Goal: Information Seeking & Learning: Learn about a topic

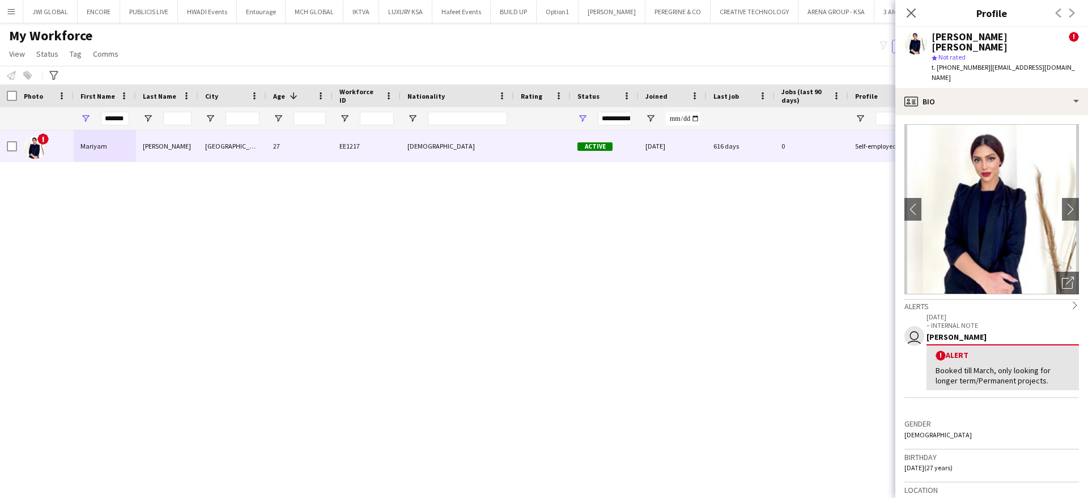
click at [117, 123] on input "*******" at bounding box center [115, 119] width 28 height 14
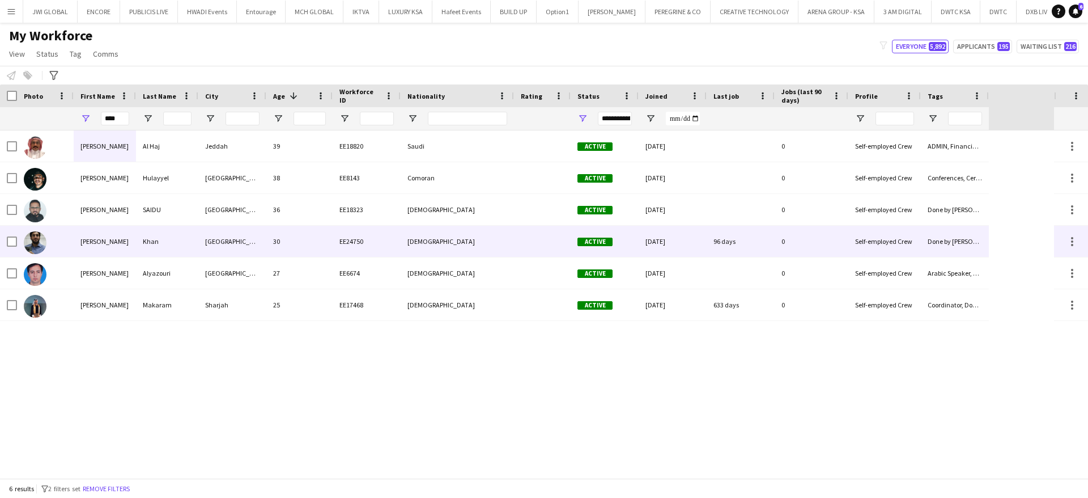
type input "****"
click at [157, 237] on div "Khan" at bounding box center [167, 241] width 62 height 31
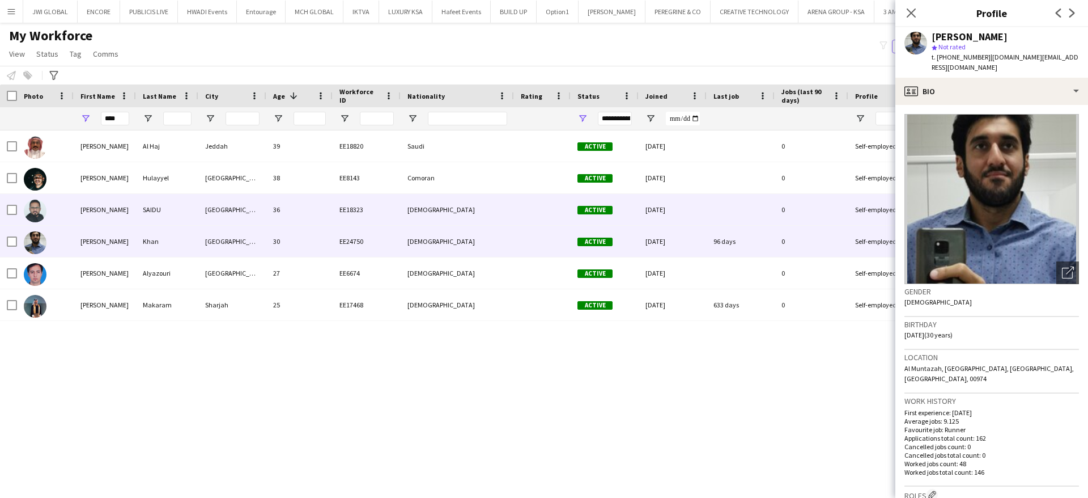
click at [156, 202] on div "SAIDU" at bounding box center [167, 209] width 62 height 31
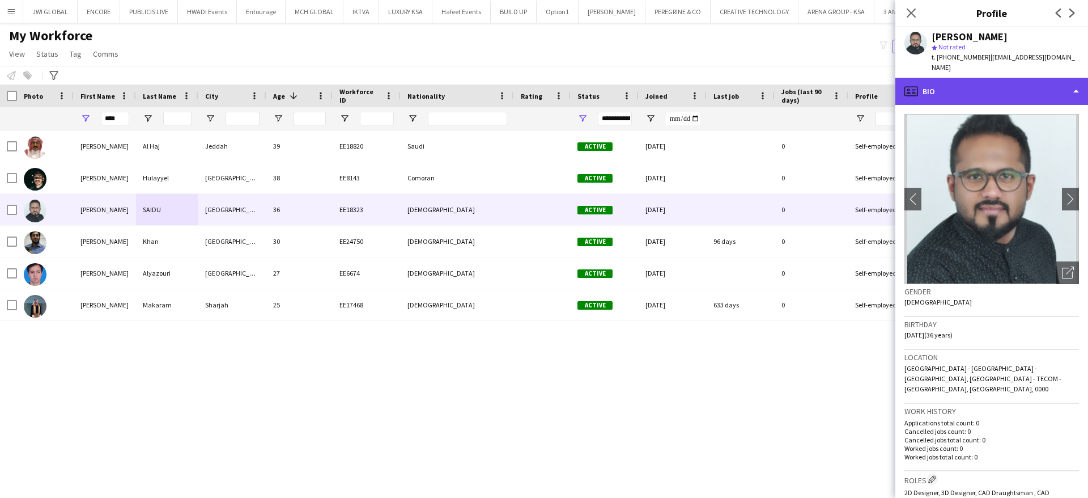
click at [1004, 78] on div "profile Bio" at bounding box center [991, 91] width 193 height 27
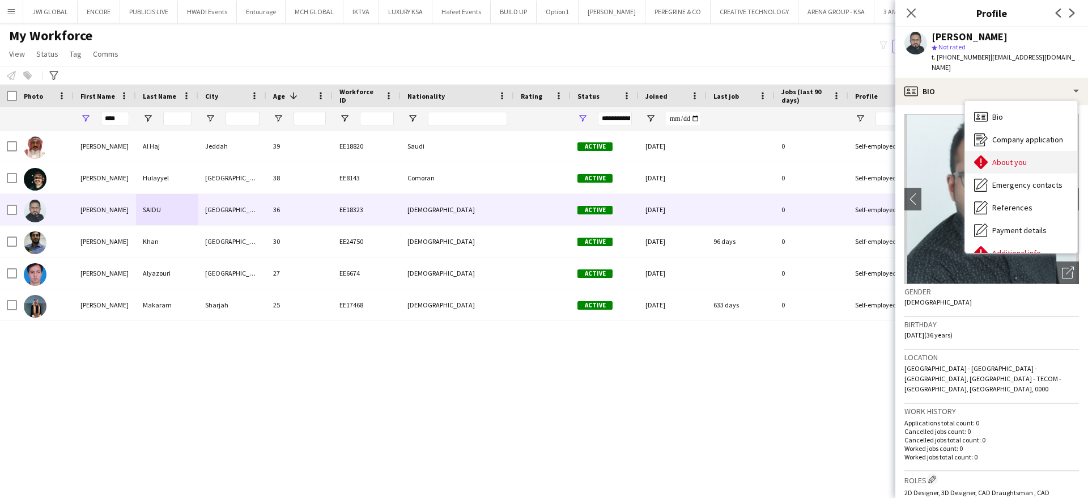
click at [1016, 157] on span "About you" at bounding box center [1009, 162] width 35 height 10
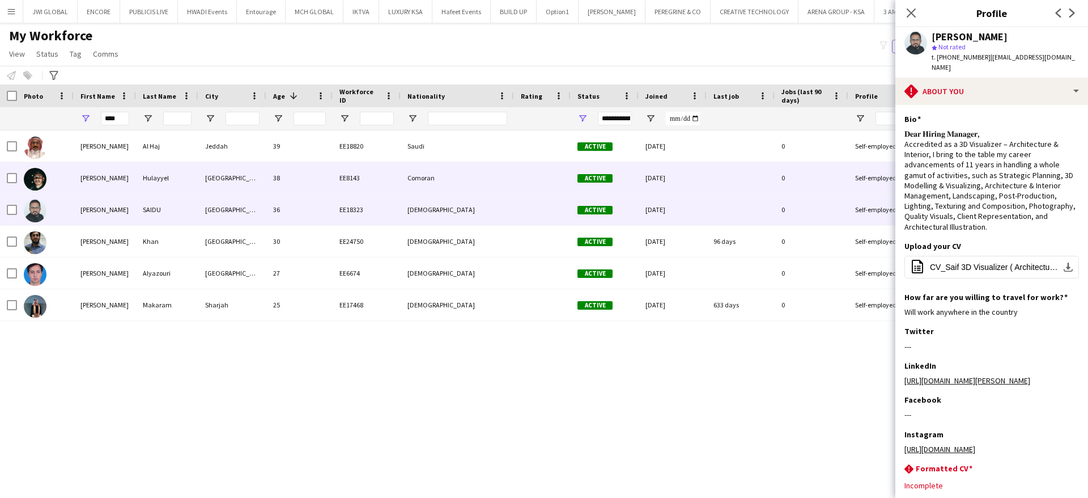
click at [117, 173] on div "[PERSON_NAME]" at bounding box center [105, 177] width 62 height 31
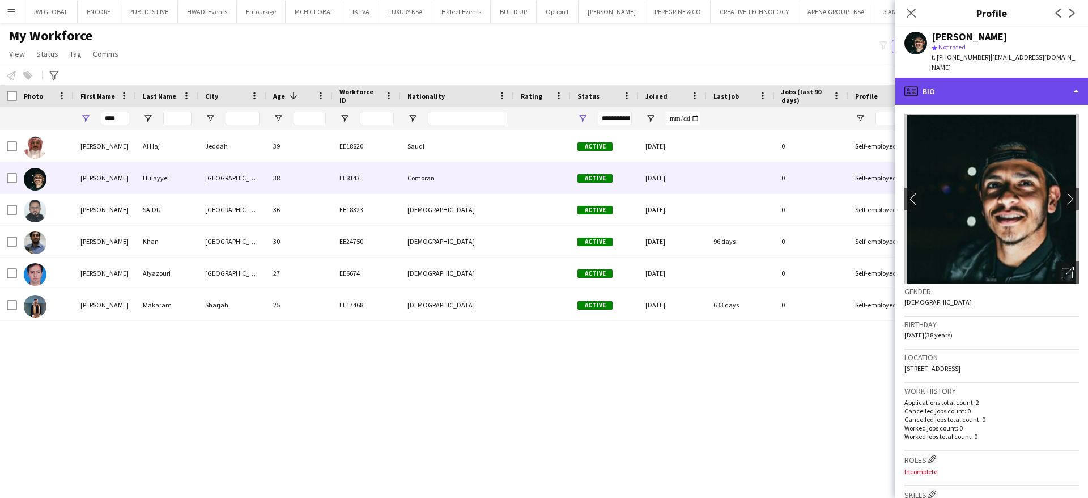
click at [995, 84] on div "profile Bio" at bounding box center [991, 91] width 193 height 27
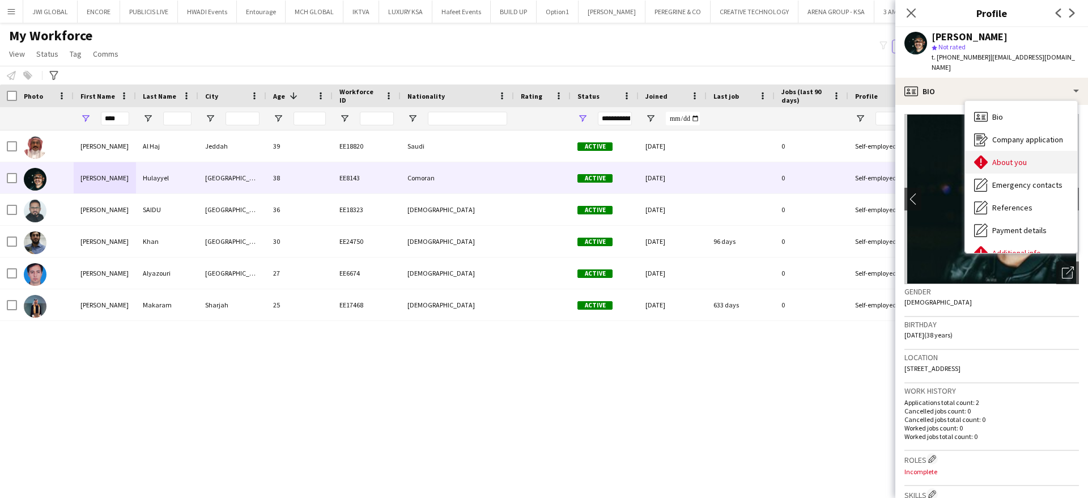
click at [1017, 157] on span "About you" at bounding box center [1009, 162] width 35 height 10
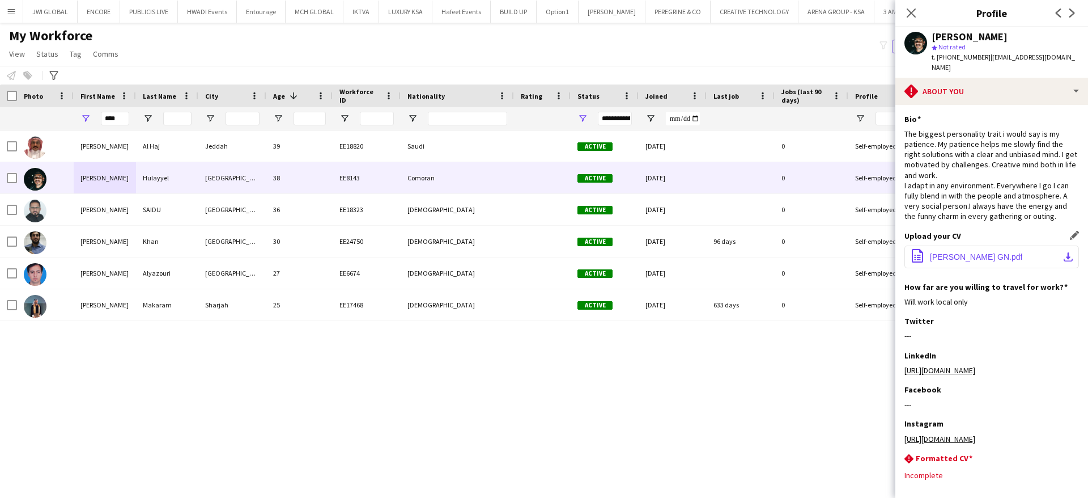
click at [976, 265] on button "office-file-sheet [PERSON_NAME] GN.pdf download-bottom" at bounding box center [992, 256] width 175 height 23
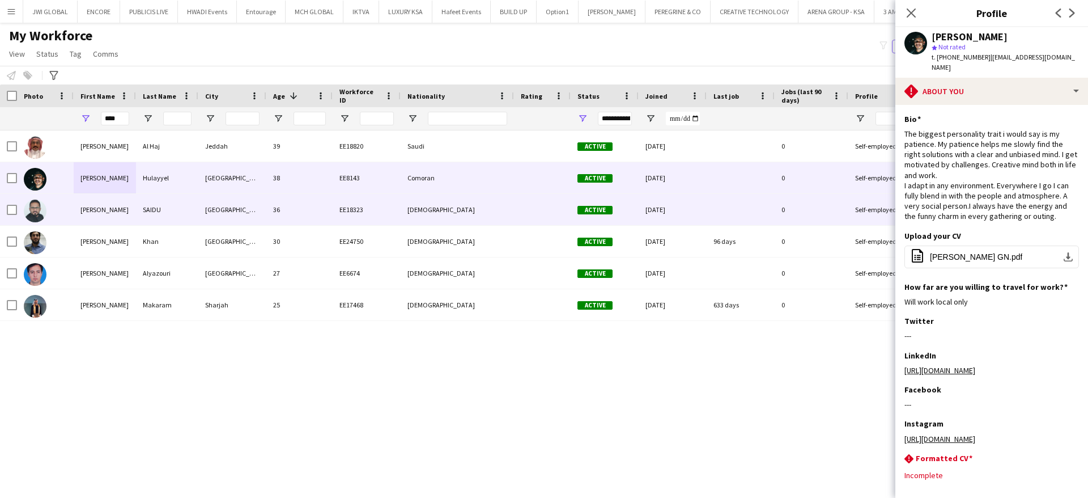
click at [160, 217] on div "SAIDU" at bounding box center [167, 209] width 62 height 31
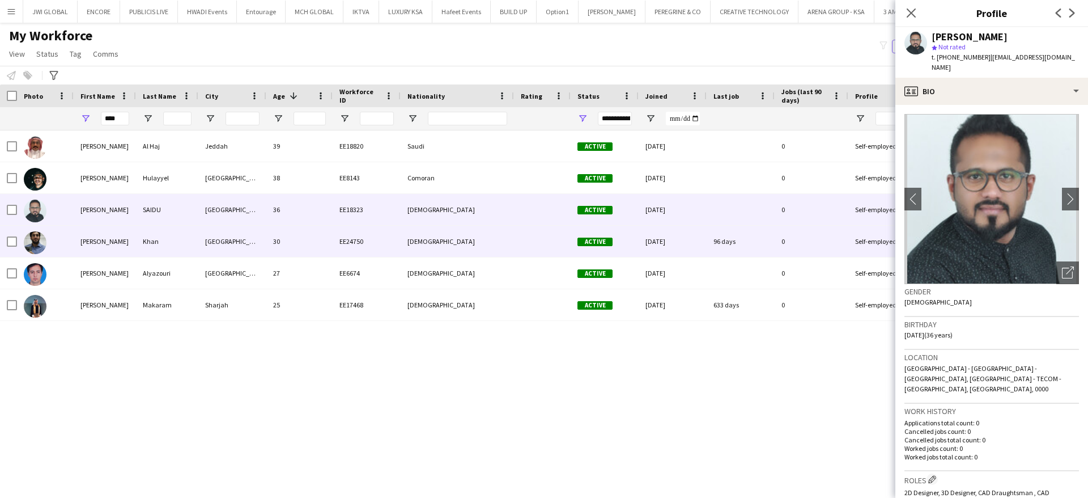
click at [157, 237] on div "Khan" at bounding box center [167, 241] width 62 height 31
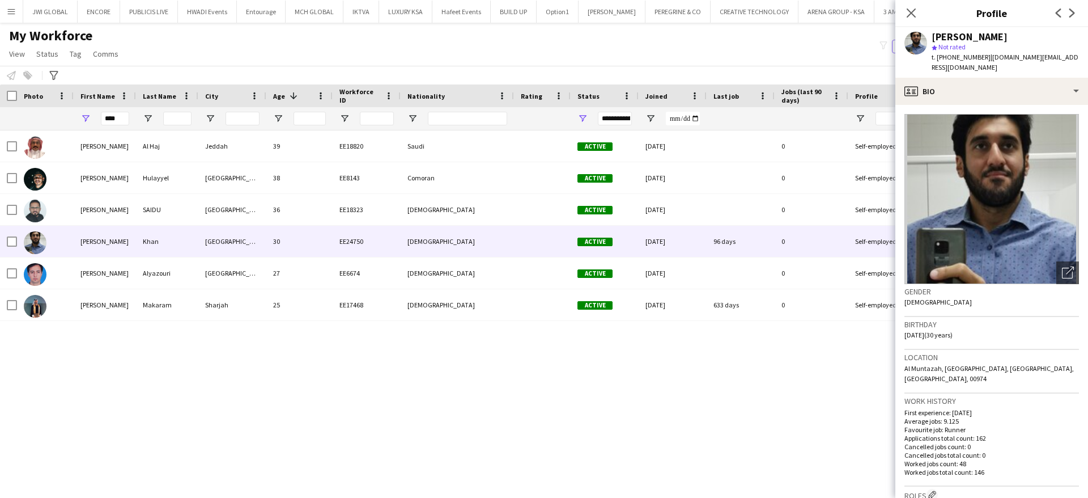
click at [988, 105] on app-crew-profile-bio "Open photos pop-in Gender [DEMOGRAPHIC_DATA] Birthday [DEMOGRAPHIC_DATA] (30 ye…" at bounding box center [991, 301] width 193 height 393
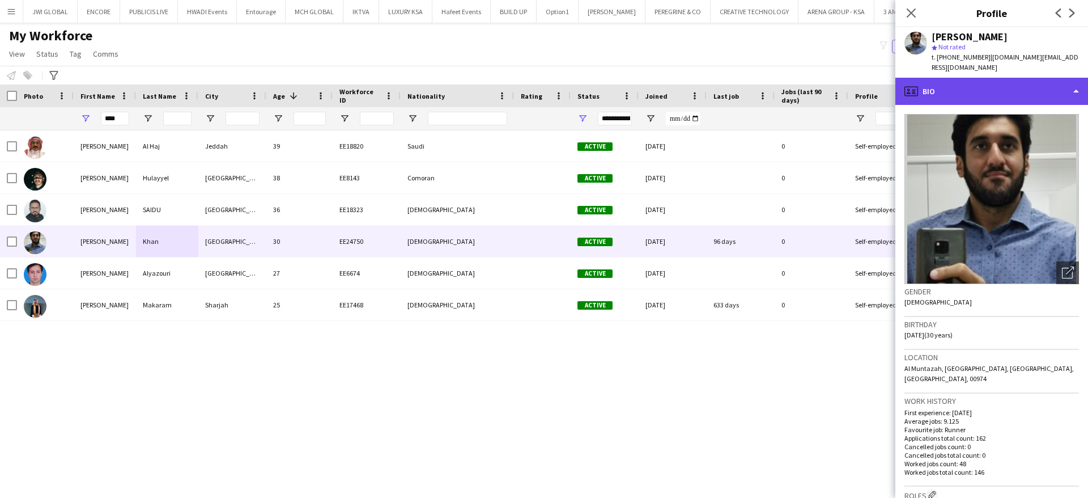
click at [1004, 83] on div "profile Bio" at bounding box center [991, 91] width 193 height 27
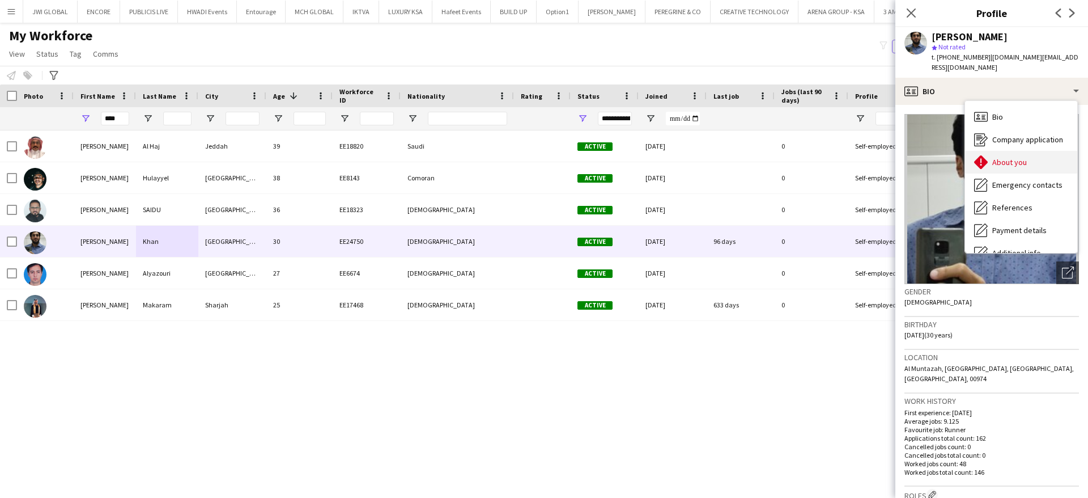
click at [1024, 158] on div "About you About you" at bounding box center [1021, 162] width 112 height 23
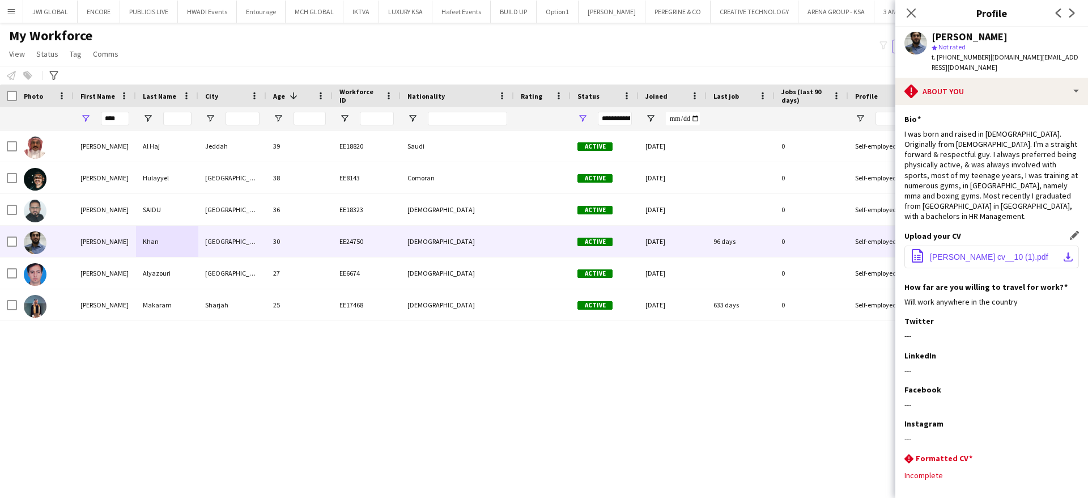
click at [982, 245] on button "office-file-sheet [PERSON_NAME] cv__10 (1).pdf download-bottom" at bounding box center [992, 256] width 175 height 23
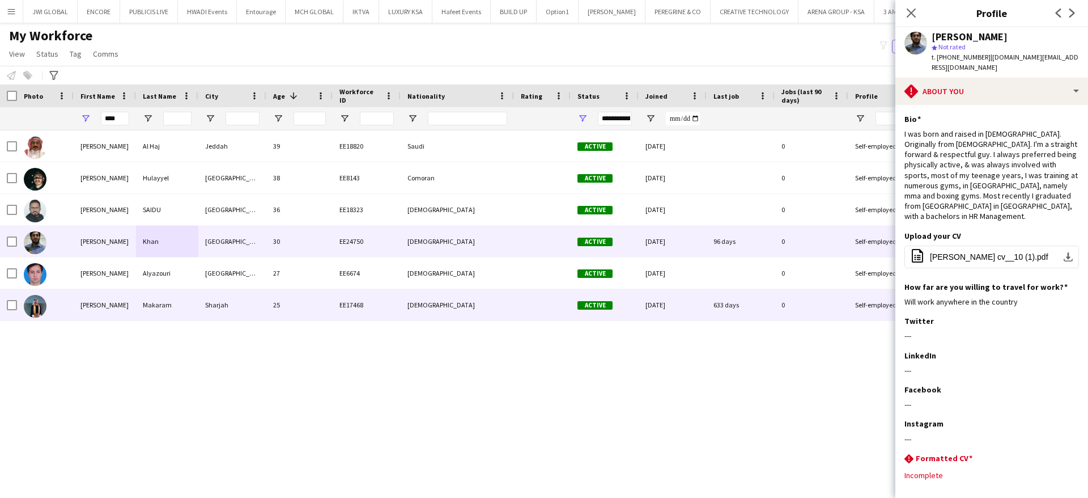
click at [112, 299] on div "[PERSON_NAME]" at bounding box center [105, 304] width 62 height 31
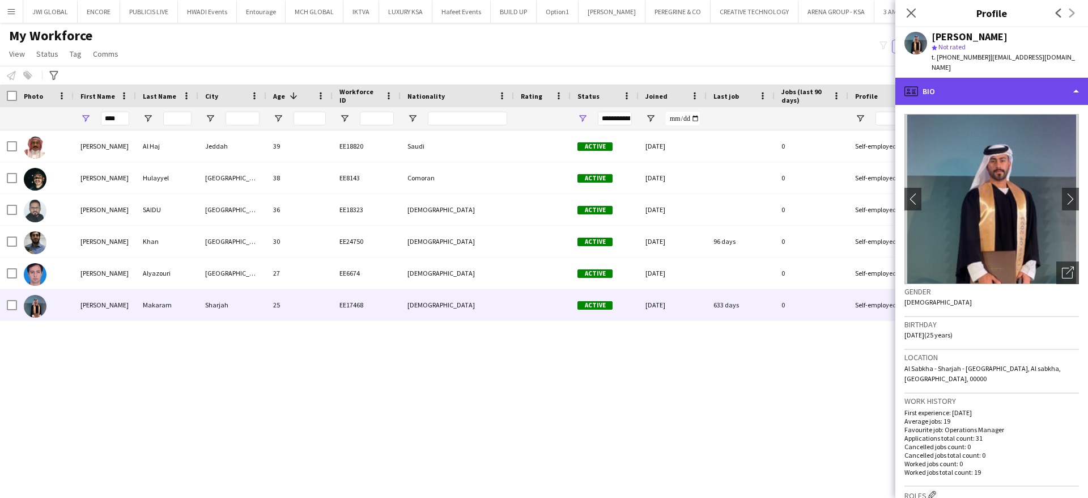
click at [964, 88] on div "profile Bio" at bounding box center [991, 91] width 193 height 27
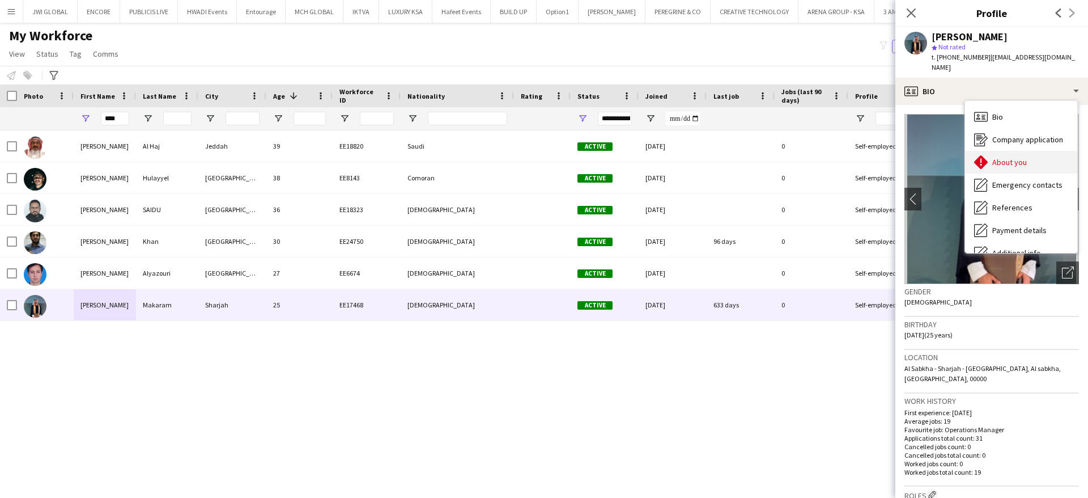
click at [1008, 151] on div "About you About you" at bounding box center [1021, 162] width 112 height 23
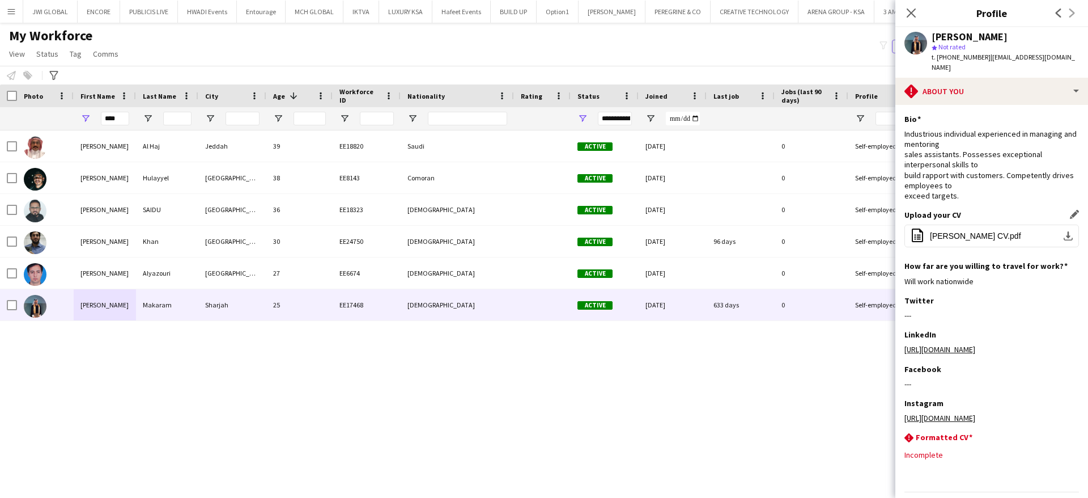
click at [963, 211] on div "Upload your CV Edit this field office-file-sheet [PERSON_NAME] CV.pdf download-…" at bounding box center [992, 235] width 175 height 51
click at [972, 231] on span "[PERSON_NAME] CV.pdf" at bounding box center [975, 235] width 91 height 9
